Goal: Information Seeking & Learning: Learn about a topic

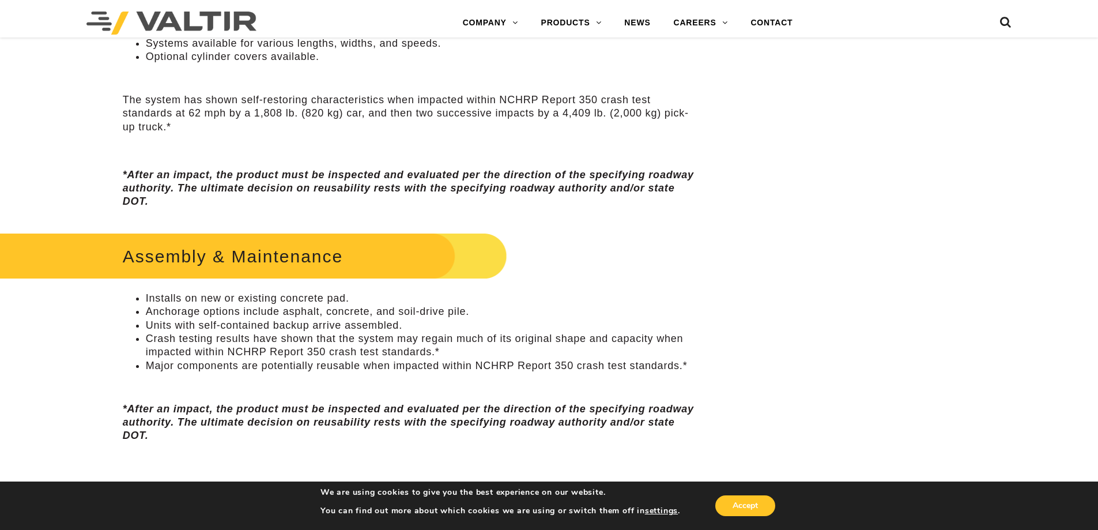
scroll to position [673, 0]
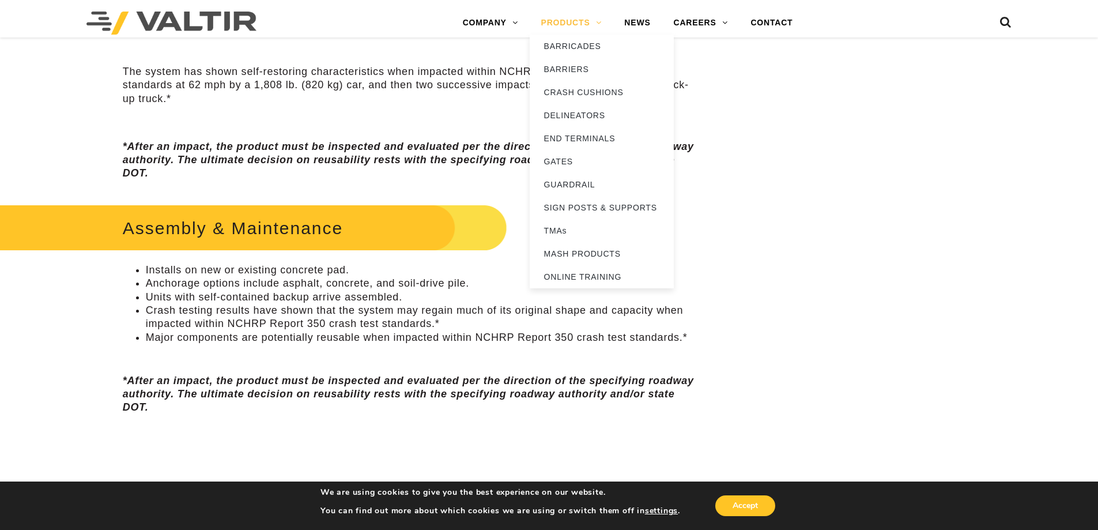
click at [582, 19] on link "PRODUCTS" at bounding box center [572, 23] width 84 height 23
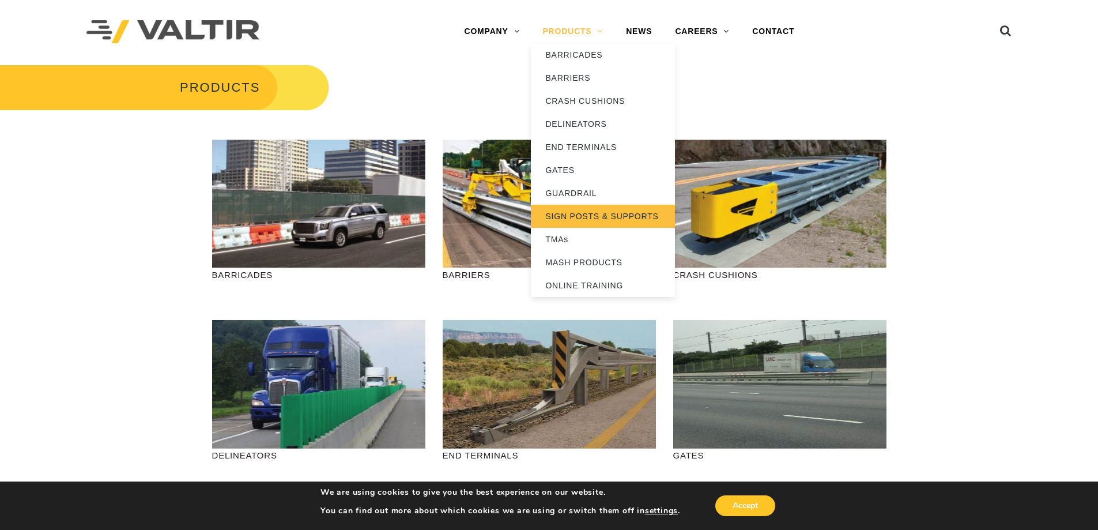
click at [589, 216] on link "SIGN POSTS & SUPPORTS" at bounding box center [603, 216] width 144 height 23
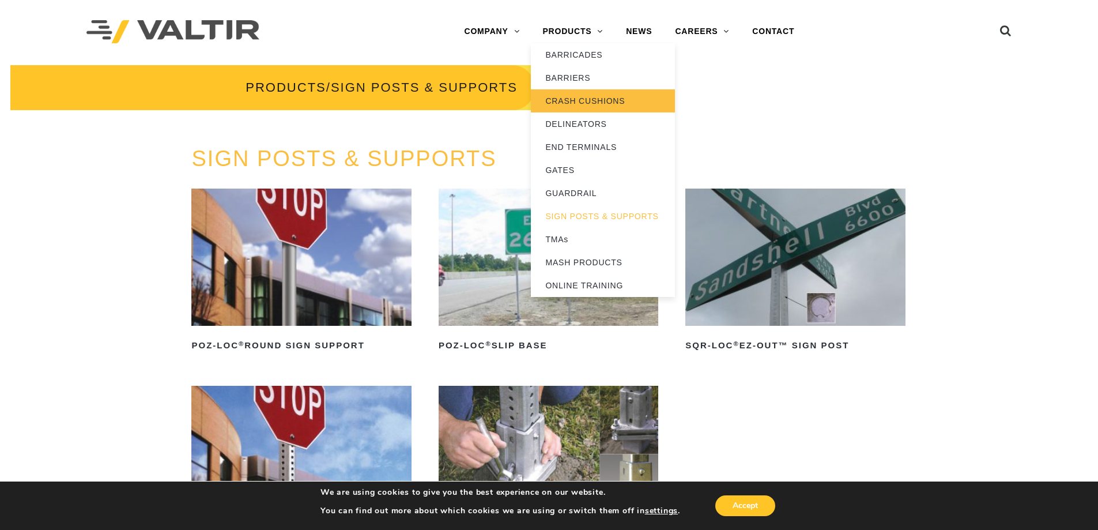
click at [586, 100] on link "CRASH CUSHIONS" at bounding box center [603, 100] width 144 height 23
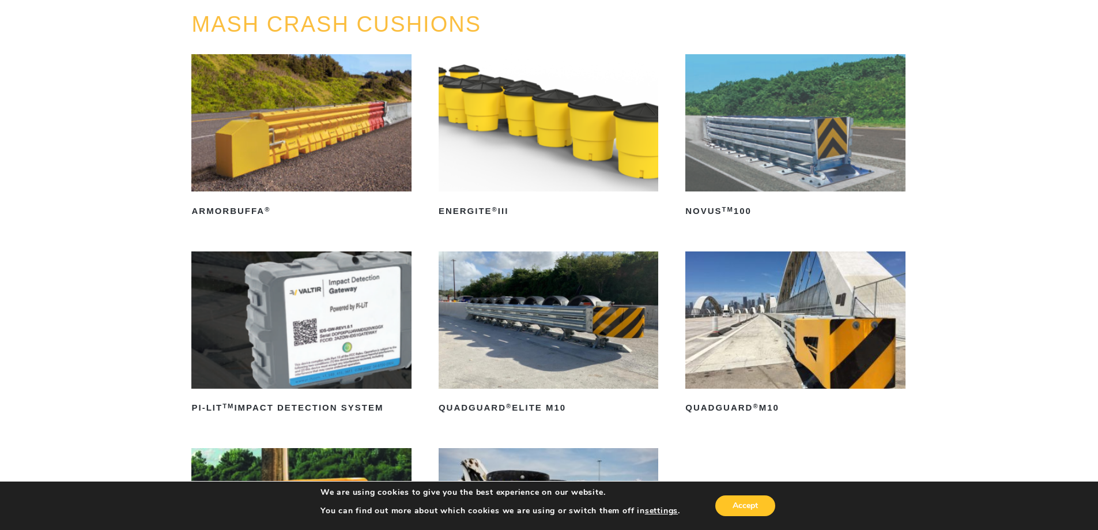
scroll to position [269, 0]
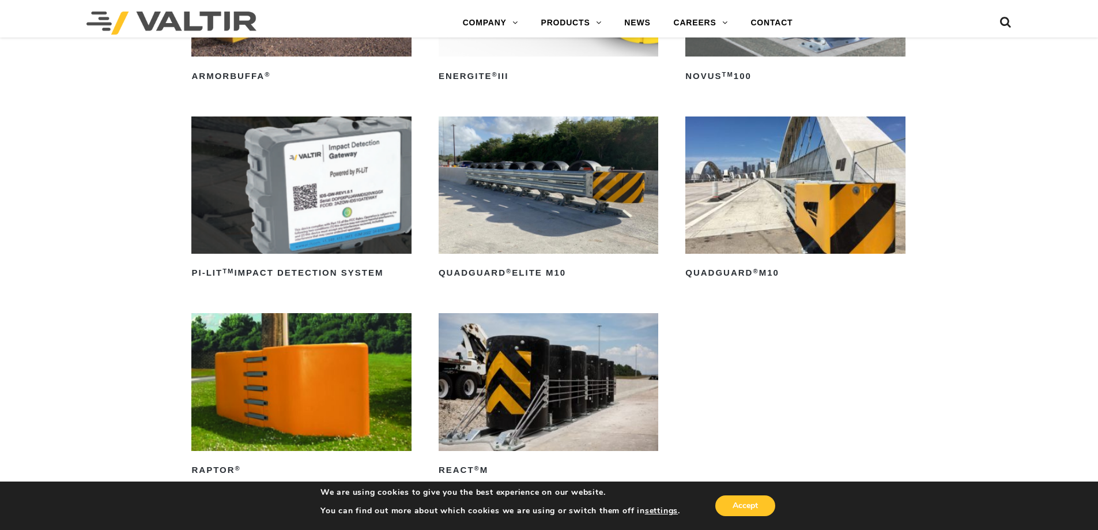
click at [585, 174] on img at bounding box center [549, 184] width 220 height 137
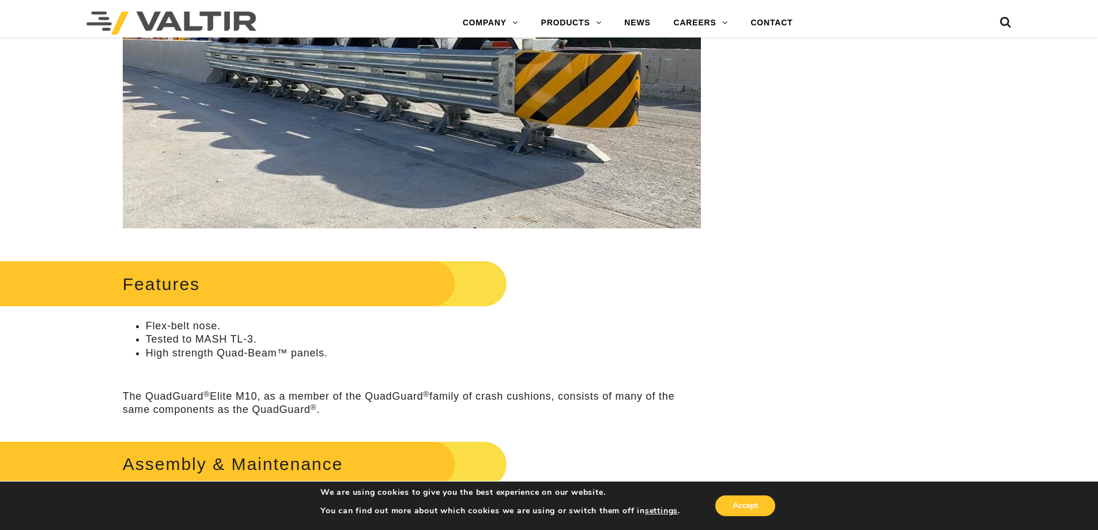
scroll to position [404, 0]
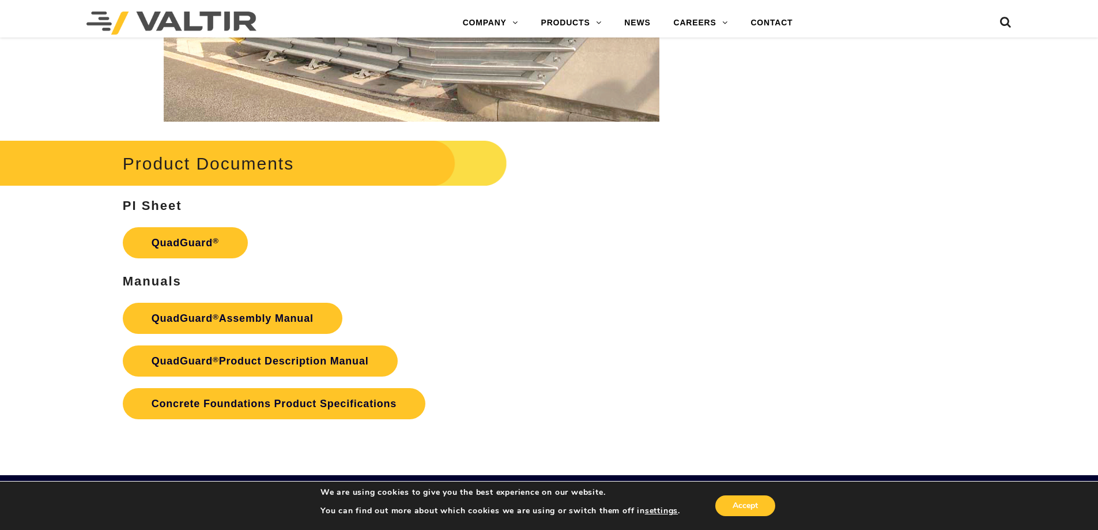
scroll to position [2287, 0]
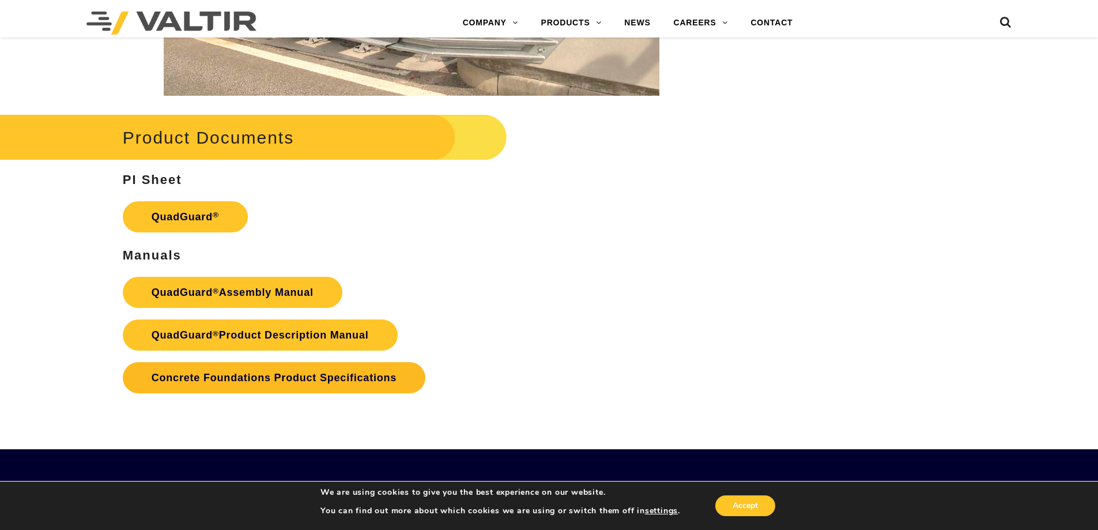
click at [240, 380] on link "Concrete Foundations Product Specifications" at bounding box center [274, 377] width 303 height 31
